Goal: Download file/media

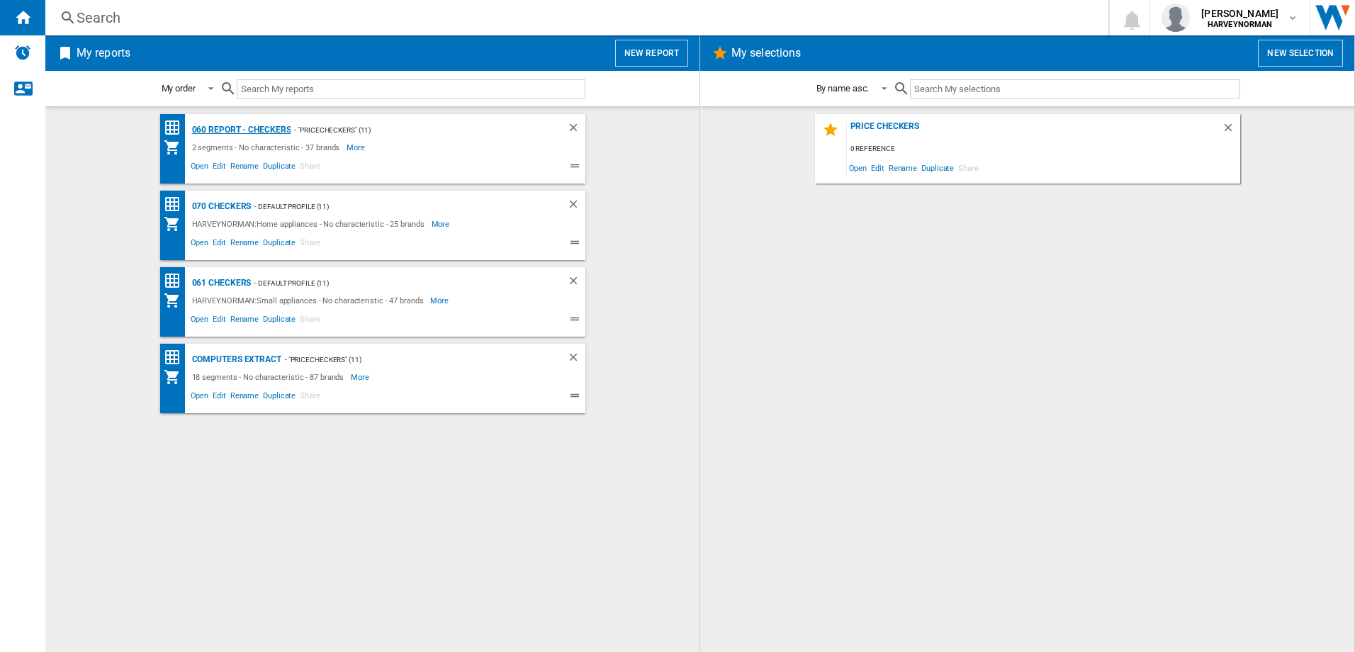
click at [252, 123] on div "060 report - Checkers" at bounding box center [239, 130] width 103 height 18
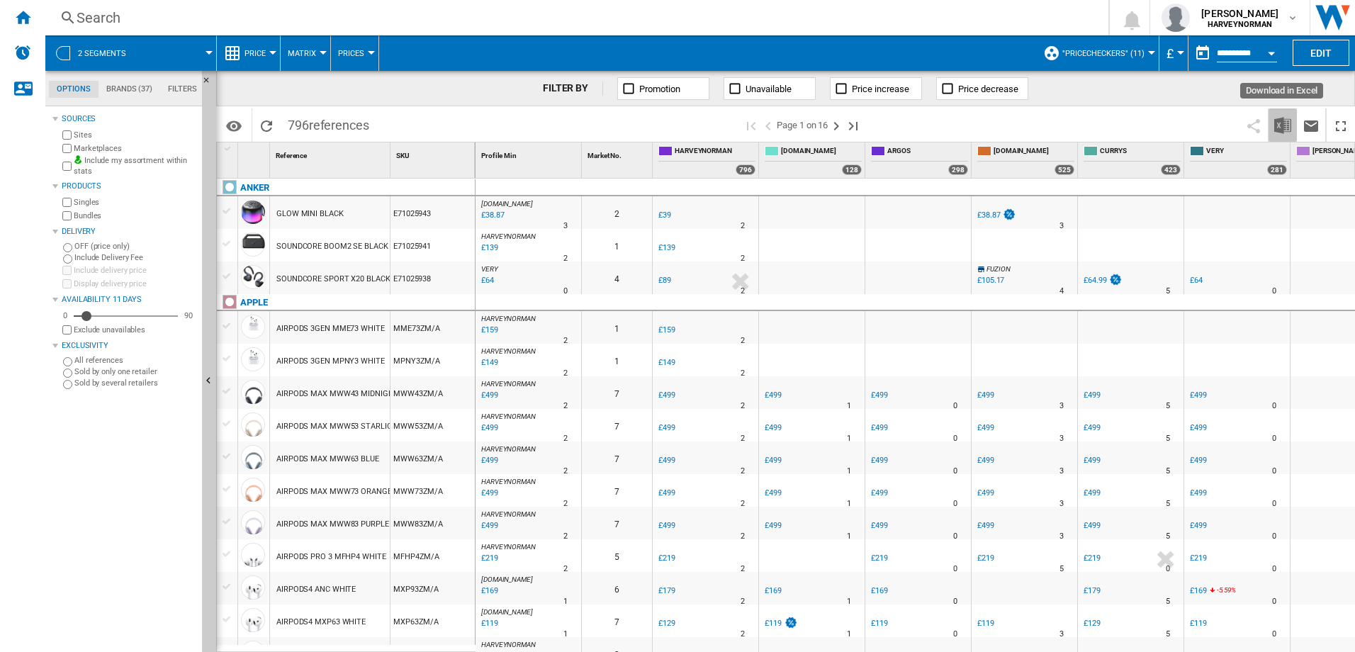
click at [1277, 119] on img "Download in Excel" at bounding box center [1282, 125] width 17 height 17
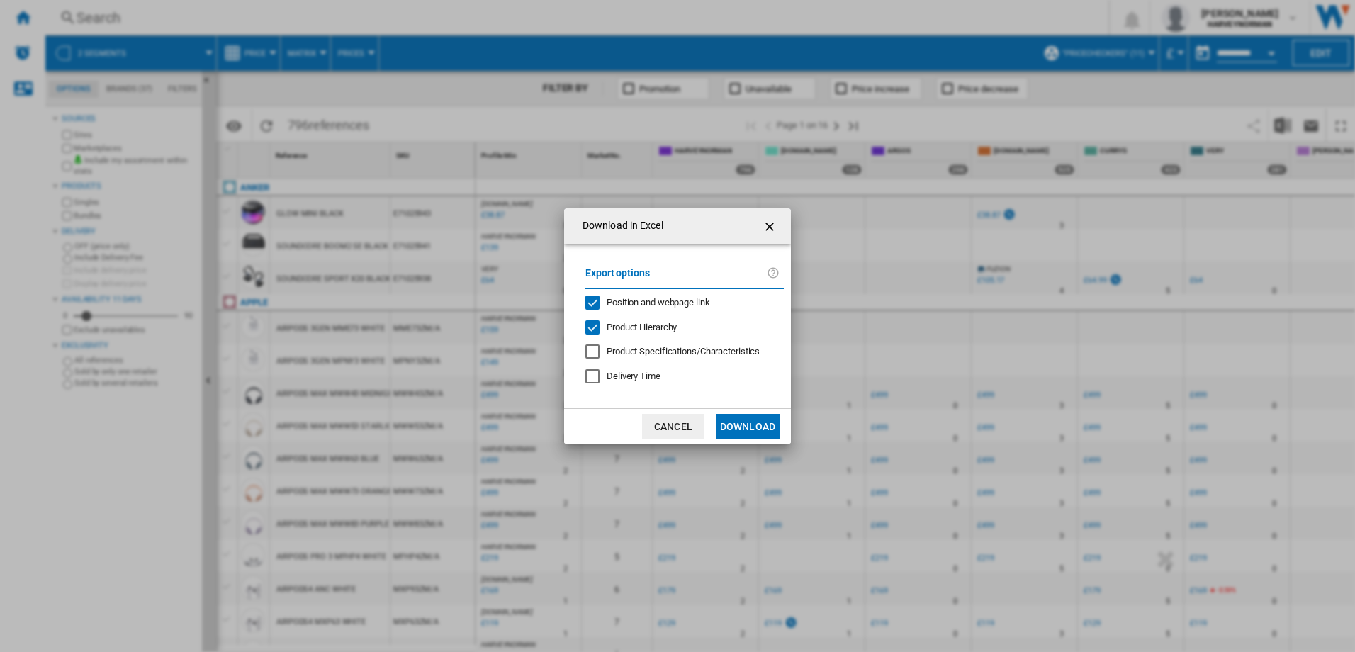
click at [750, 420] on button "Download" at bounding box center [748, 427] width 64 height 26
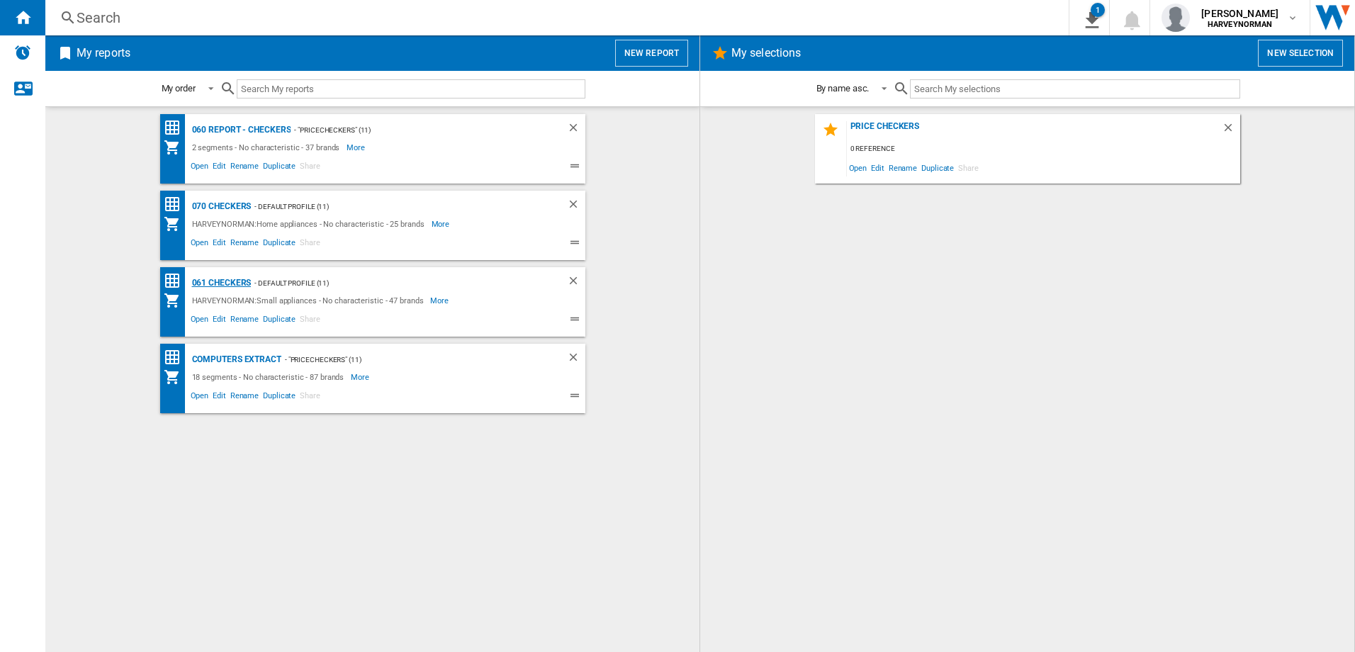
click at [215, 284] on div "061 Checkers" at bounding box center [219, 283] width 63 height 18
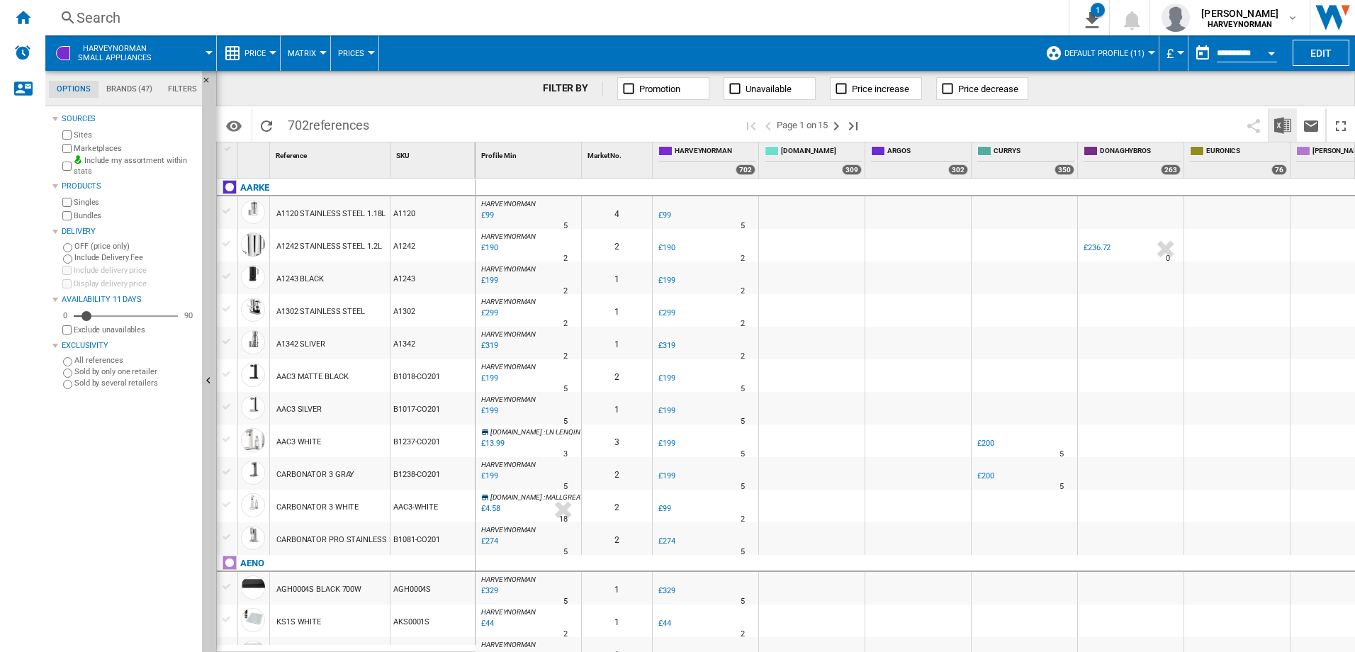
click at [1275, 127] on img "Download in Excel" at bounding box center [1282, 125] width 17 height 17
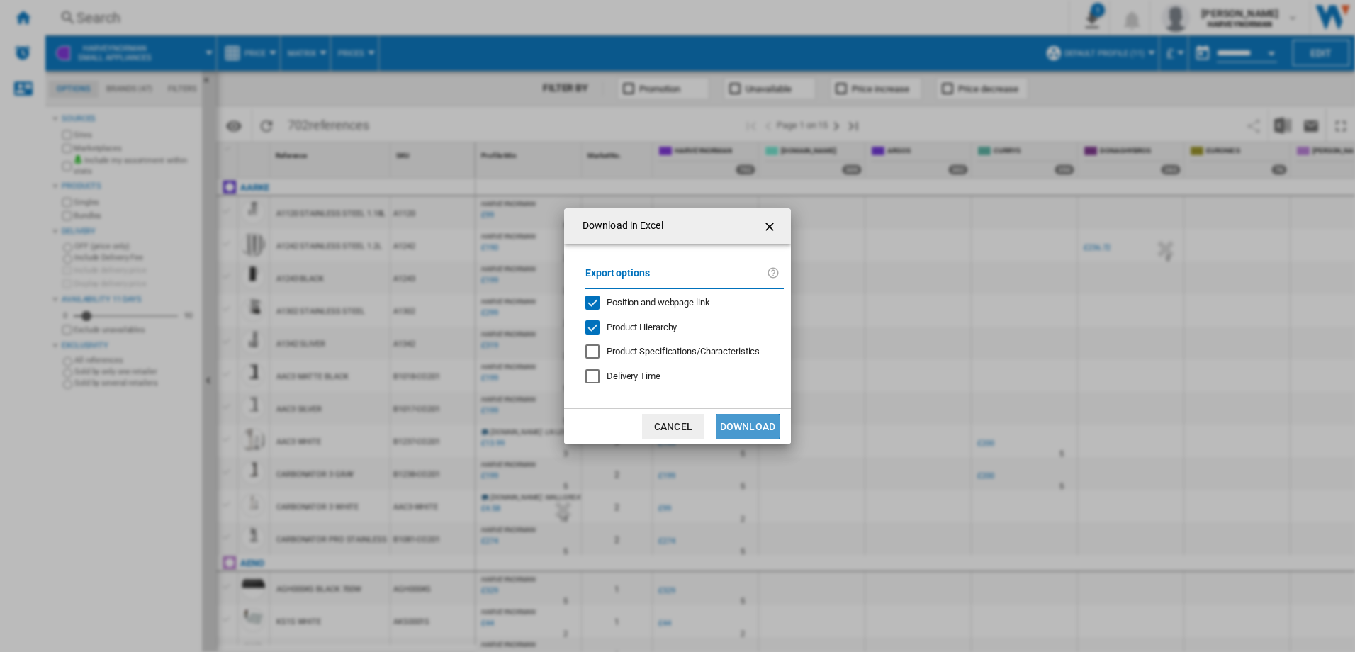
click at [743, 424] on button "Download" at bounding box center [748, 427] width 64 height 26
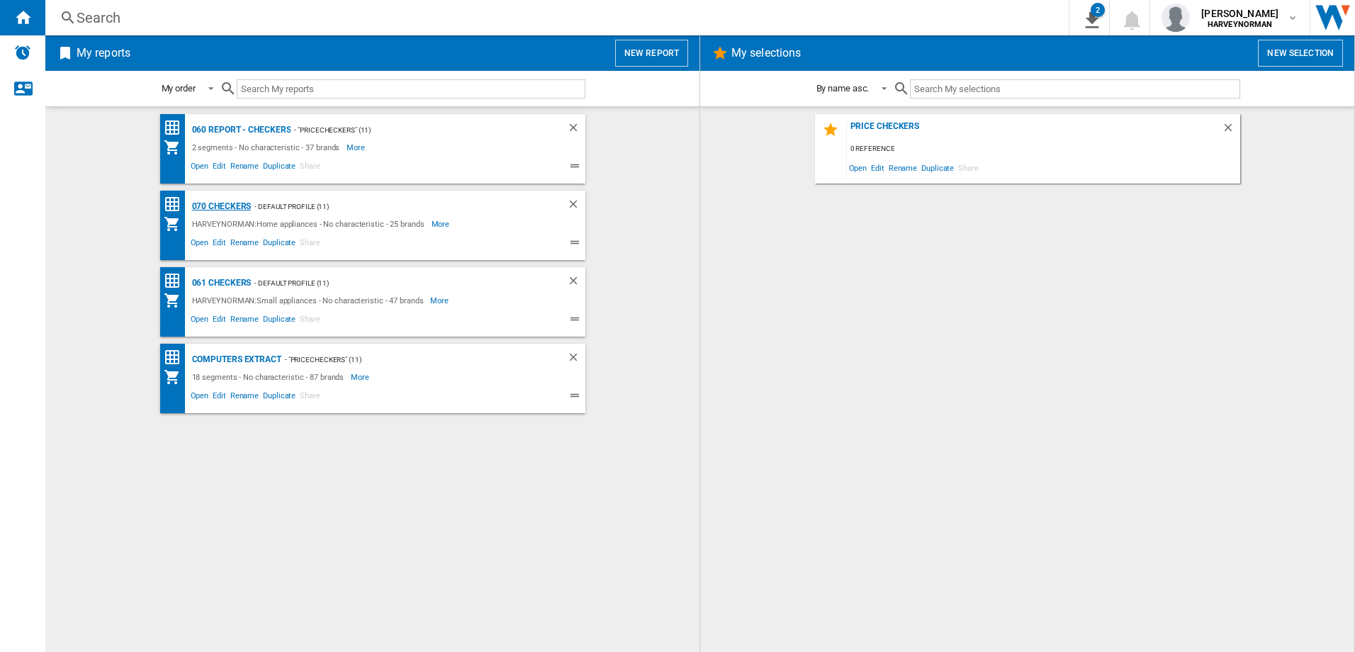
click at [213, 204] on div "070 Checkers" at bounding box center [219, 207] width 63 height 18
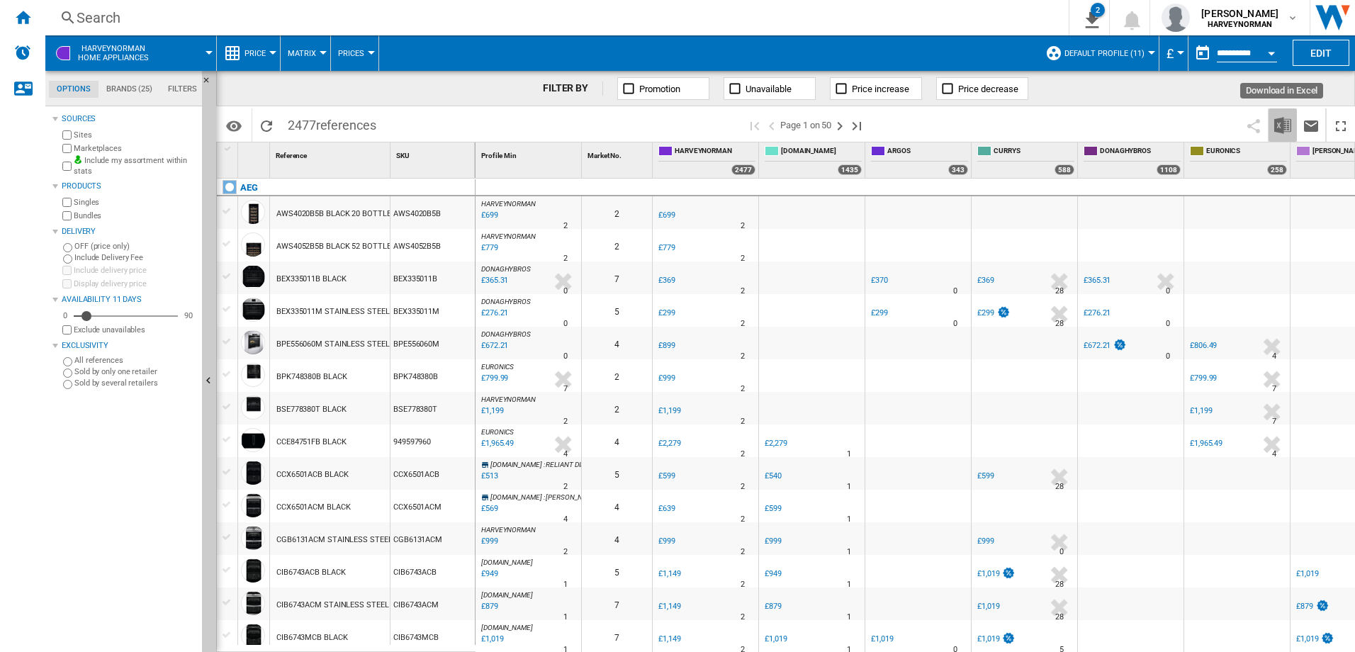
click at [1287, 130] on img "Download in Excel" at bounding box center [1282, 125] width 17 height 17
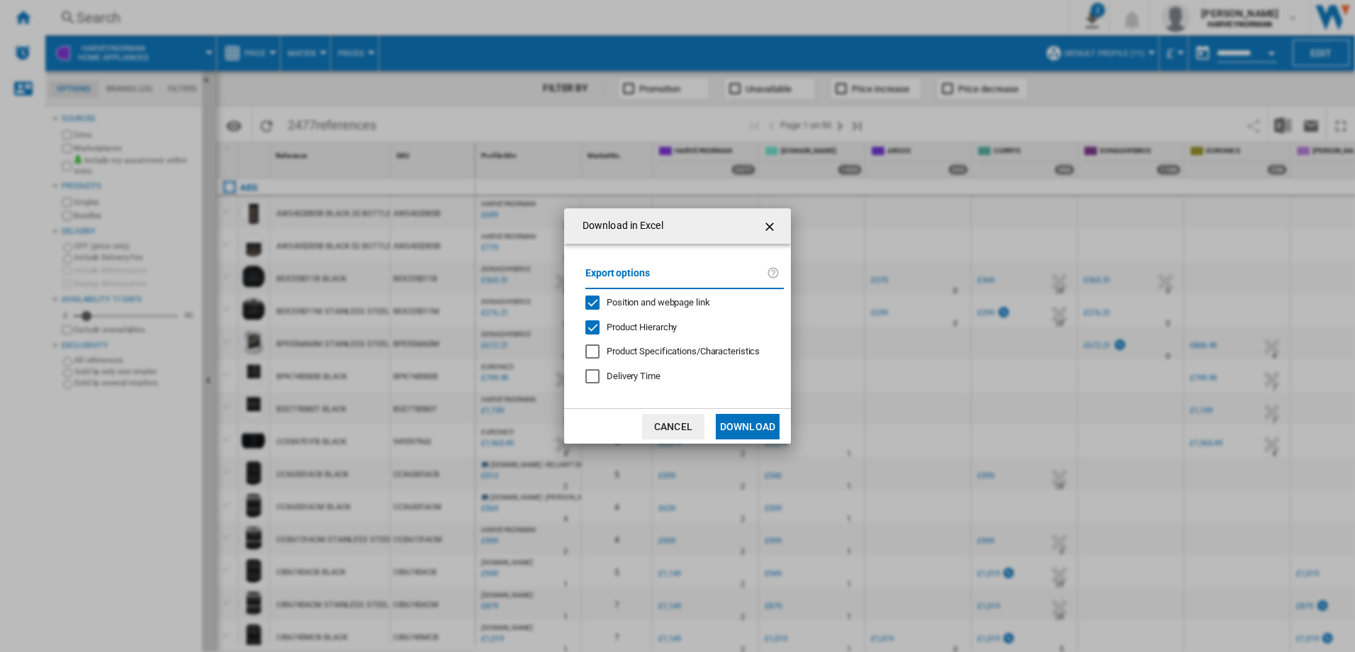
click at [742, 434] on button "Download" at bounding box center [748, 427] width 64 height 26
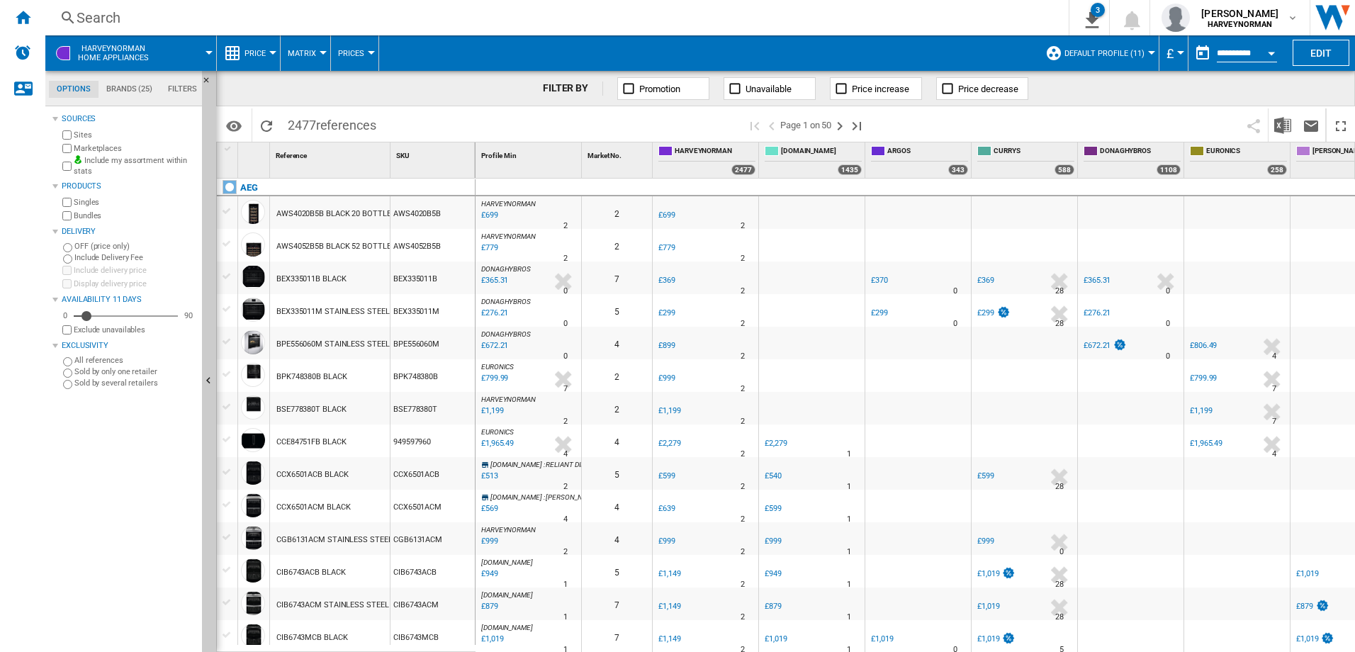
click at [154, 477] on div "Sources Sites Marketplaces Include my assortment within stats Products Singles …" at bounding box center [124, 381] width 144 height 542
